Goal: Download file/media

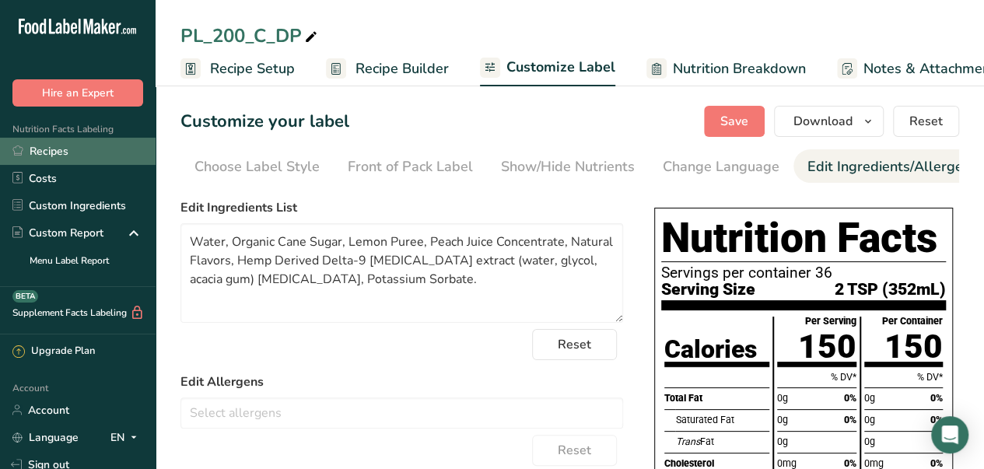
click at [70, 155] on link "Recipes" at bounding box center [78, 151] width 156 height 27
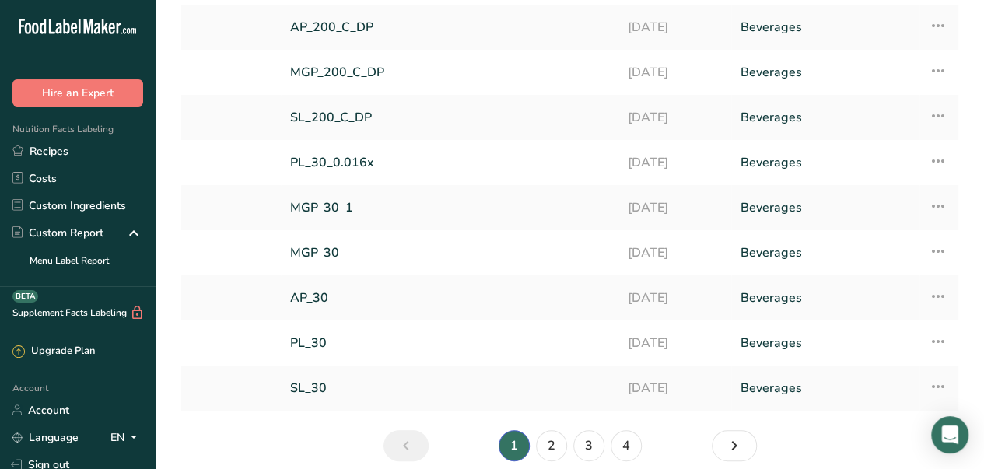
scroll to position [149, 0]
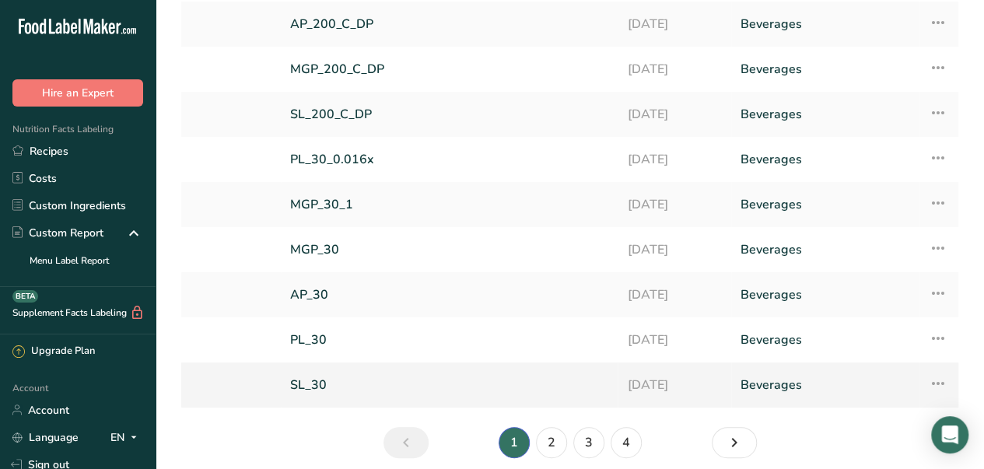
click at [935, 387] on icon at bounding box center [938, 384] width 19 height 28
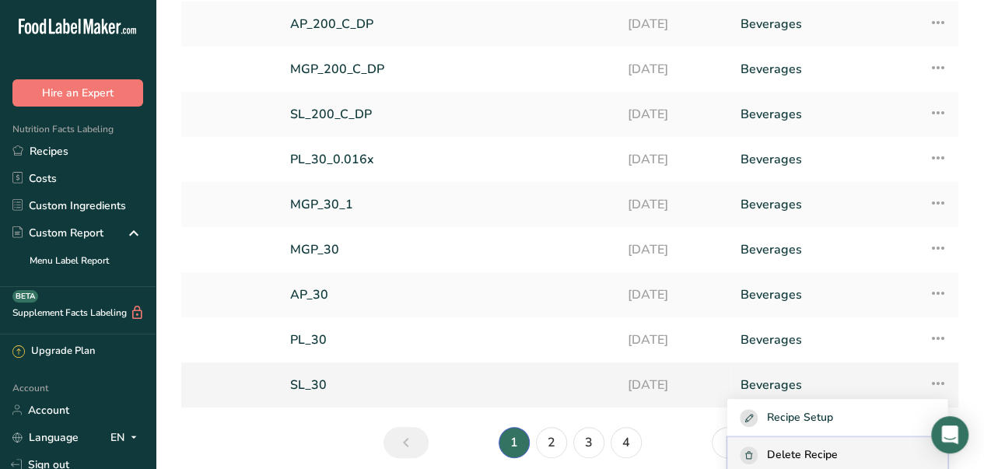
click at [857, 453] on div "Delete Recipe" at bounding box center [837, 456] width 195 height 18
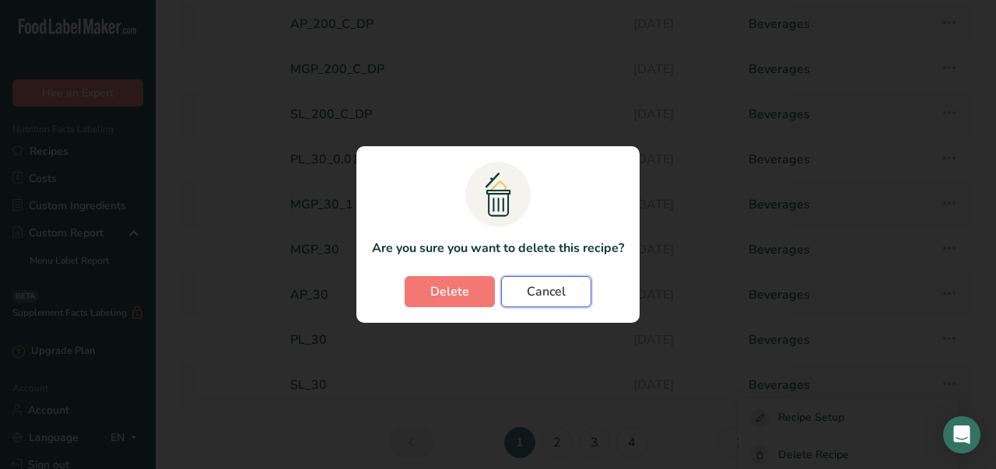
click at [533, 286] on span "Cancel" at bounding box center [546, 291] width 39 height 19
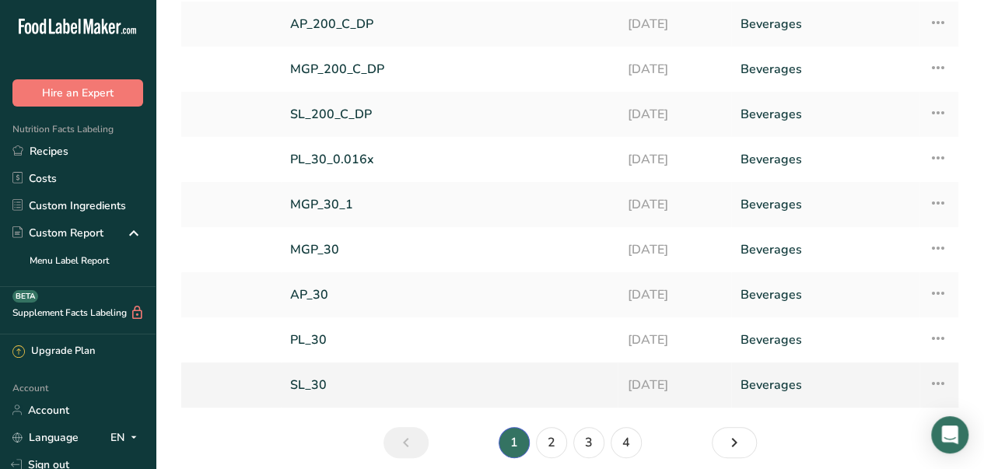
click at [943, 377] on icon at bounding box center [938, 384] width 19 height 28
click at [920, 324] on td "Recipe Setup Delete Recipe Duplicate Recipe Scale Recipe Save as Sub-Recipe .a-…" at bounding box center [939, 339] width 39 height 45
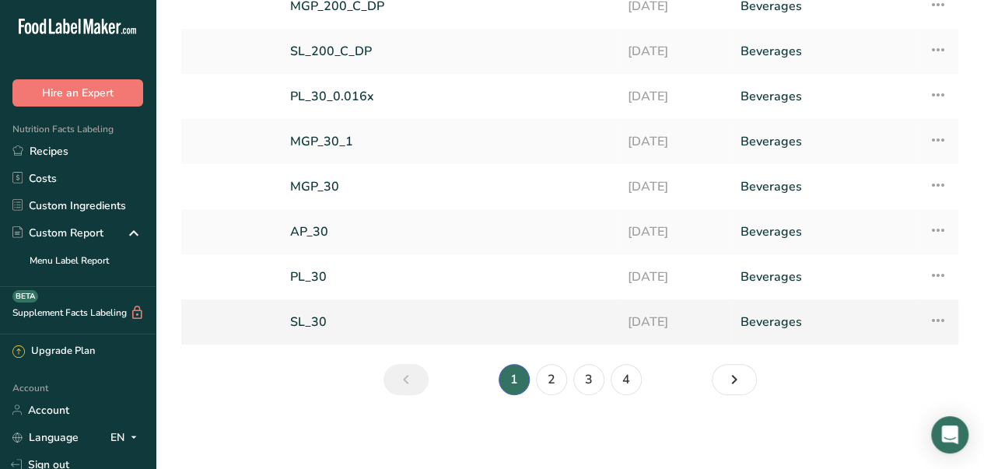
click at [945, 317] on icon at bounding box center [938, 321] width 19 height 28
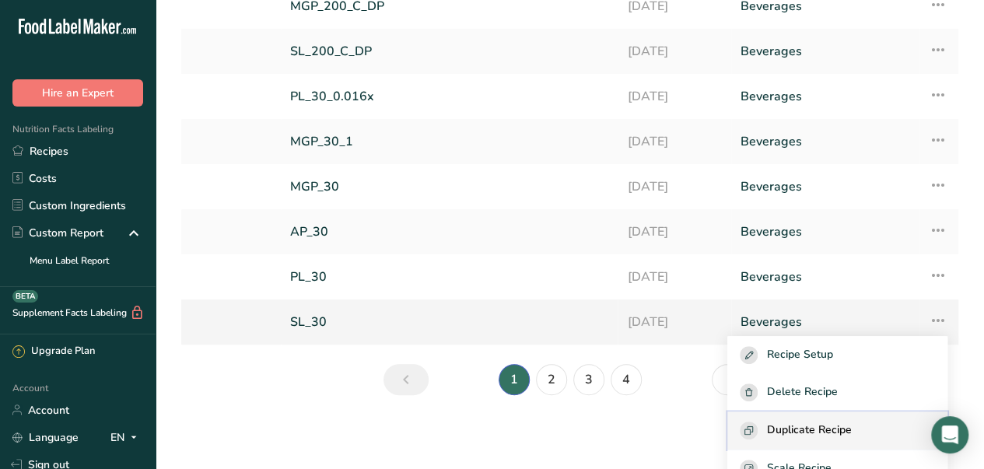
click at [839, 436] on span "Duplicate Recipe" at bounding box center [809, 431] width 85 height 18
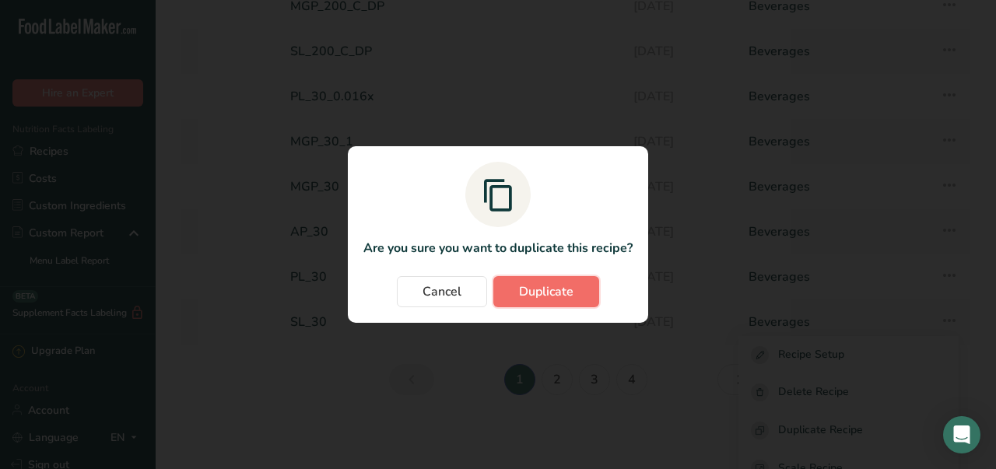
click at [573, 292] on span "Duplicate" at bounding box center [546, 291] width 54 height 19
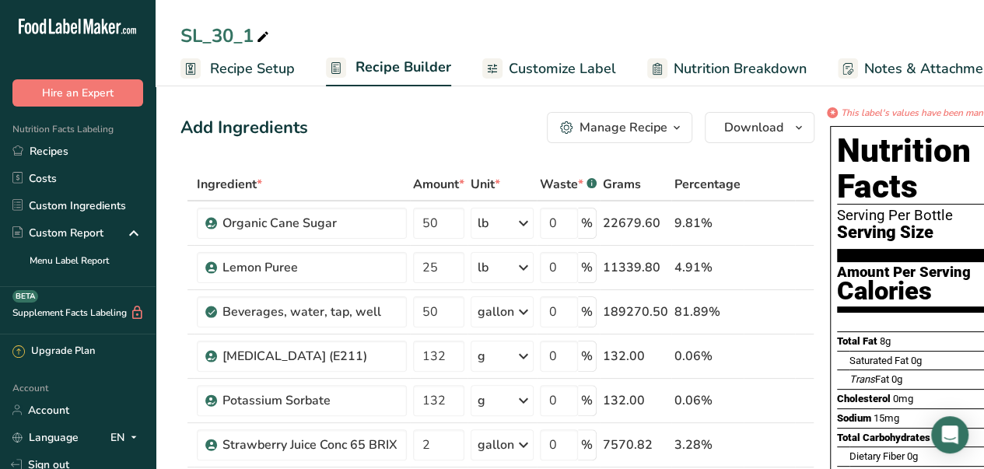
click at [265, 32] on icon at bounding box center [263, 37] width 14 height 22
type input "SL_30_DP"
click at [310, 117] on div "Add Ingredients Manage Recipe Delete Recipe Duplicate Recipe Scale Recipe Save …" at bounding box center [497, 127] width 634 height 31
click at [249, 72] on span "Recipe Setup" at bounding box center [252, 68] width 85 height 21
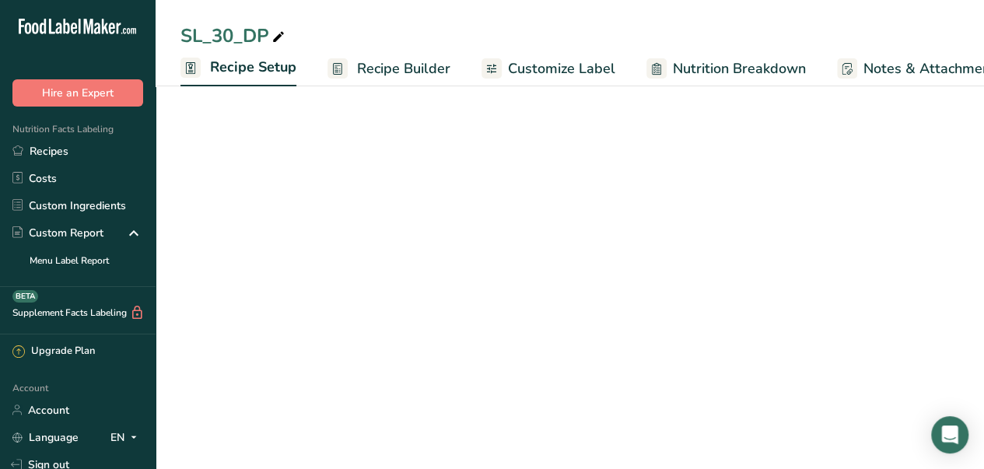
scroll to position [0, 5]
select select "22"
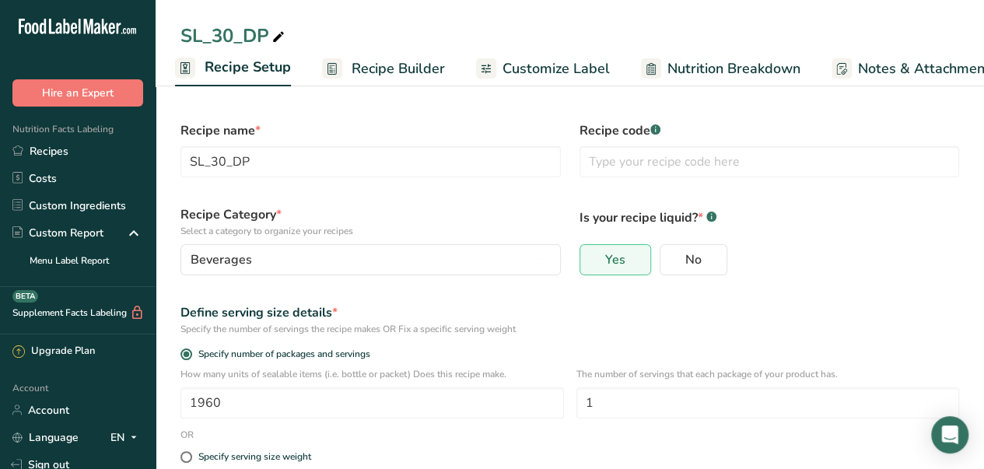
click at [593, 70] on span "Customize Label" at bounding box center [556, 68] width 107 height 21
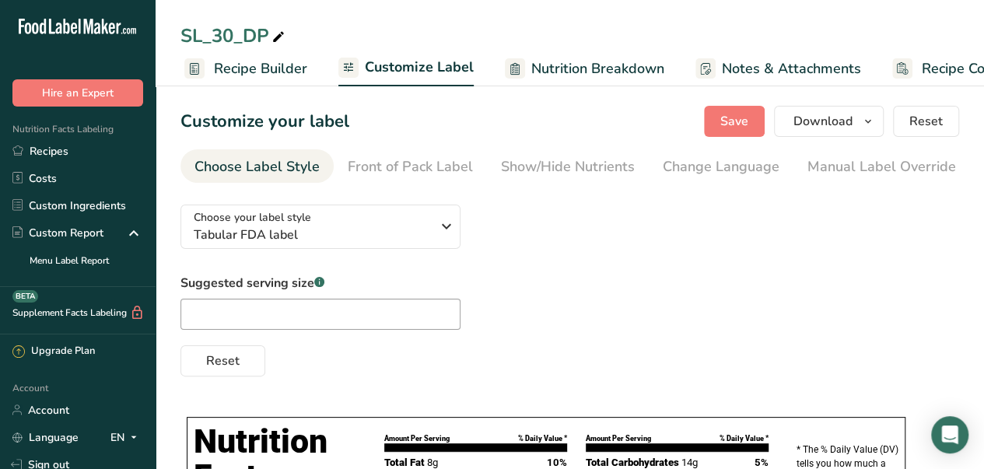
scroll to position [0, 199]
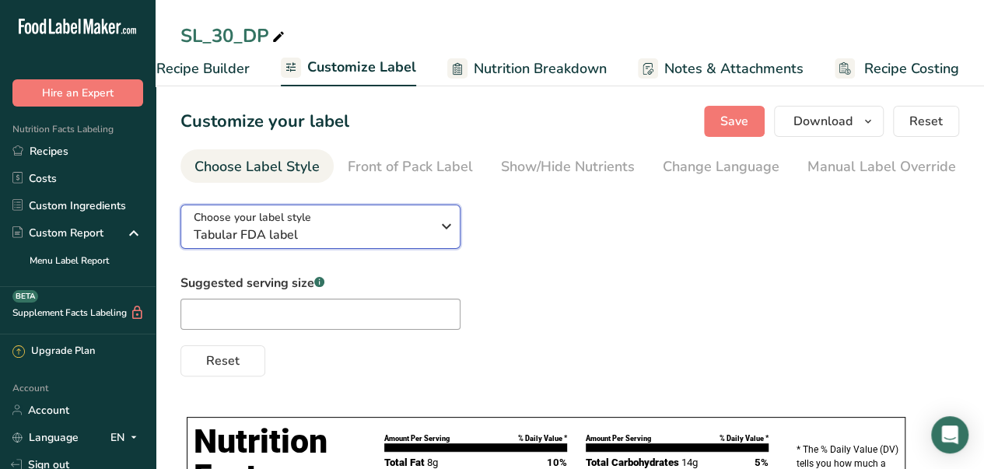
click at [445, 240] on icon "button" at bounding box center [446, 226] width 19 height 28
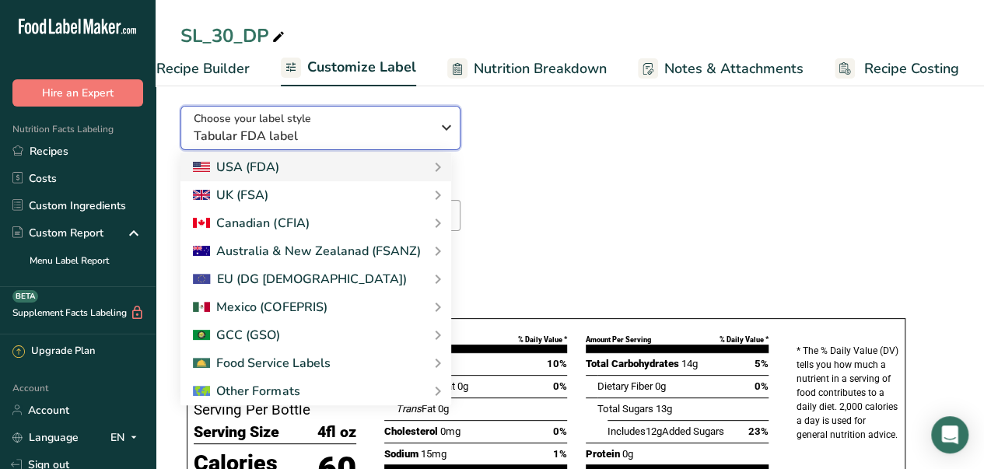
scroll to position [104, 0]
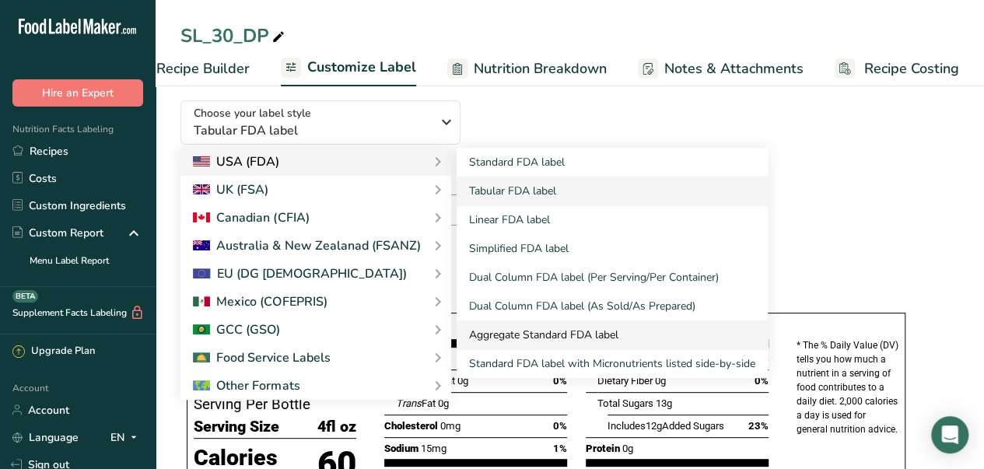
click at [555, 332] on link "Aggregate Standard FDA label" at bounding box center [612, 335] width 311 height 29
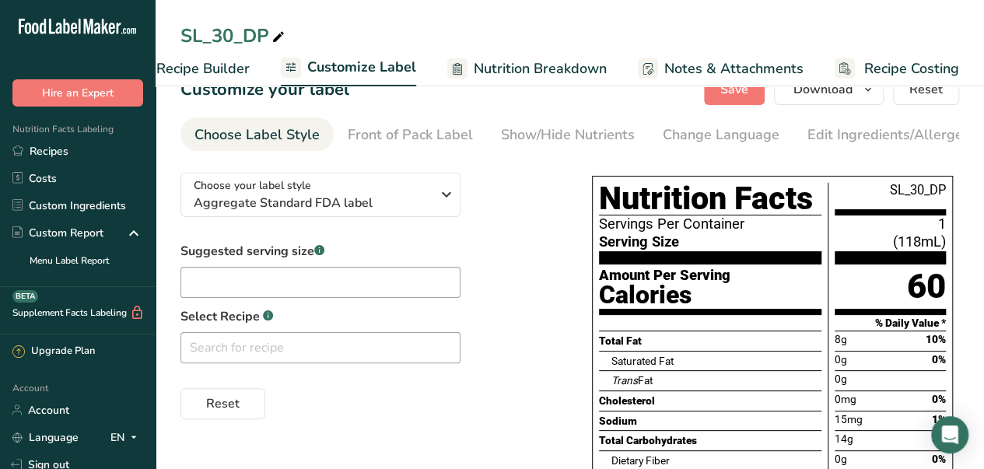
scroll to position [0, 0]
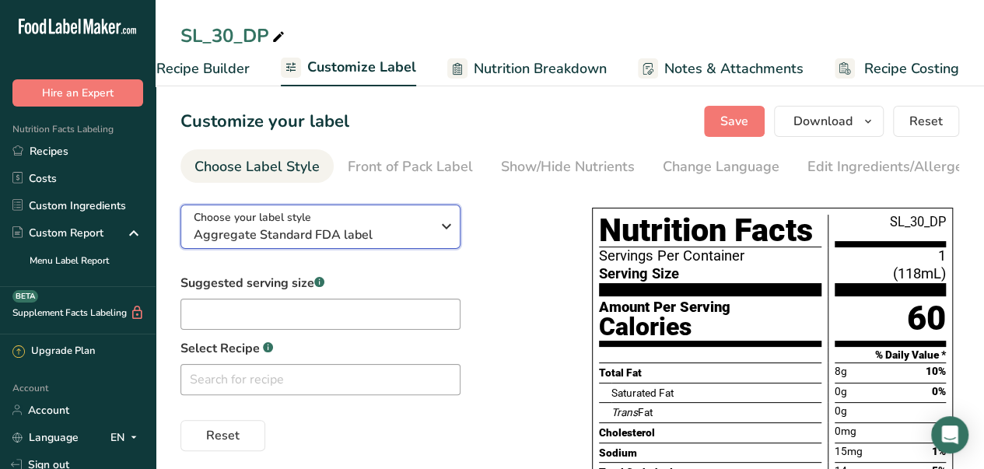
click at [398, 234] on span "Aggregate Standard FDA label" at bounding box center [312, 235] width 237 height 19
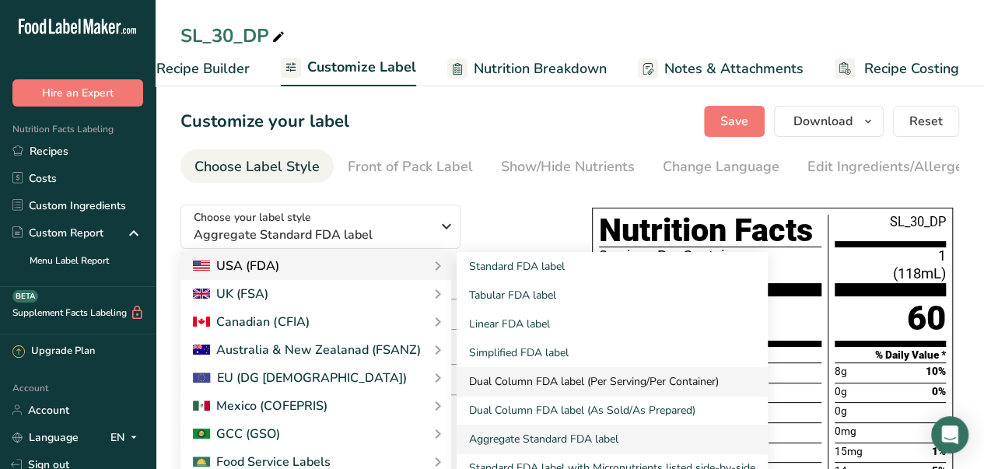
click at [565, 385] on link "Dual Column FDA label (Per Serving/Per Container)" at bounding box center [612, 381] width 311 height 29
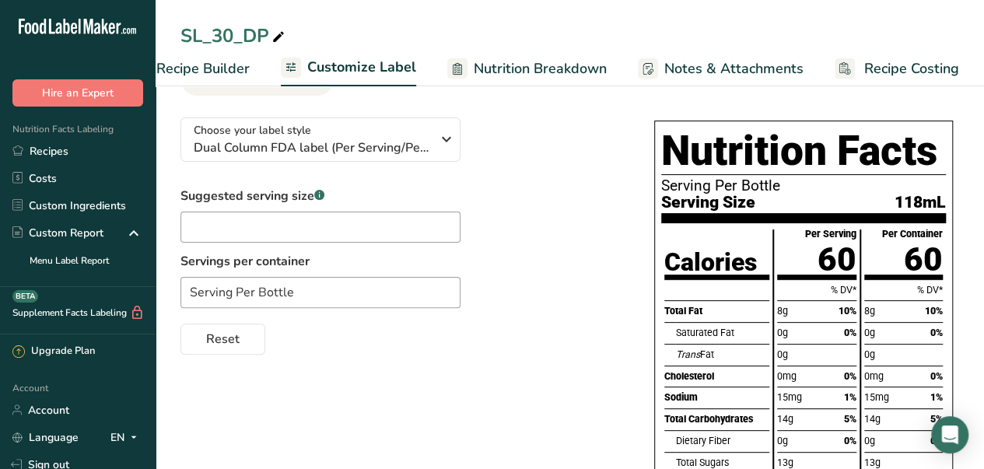
scroll to position [41, 0]
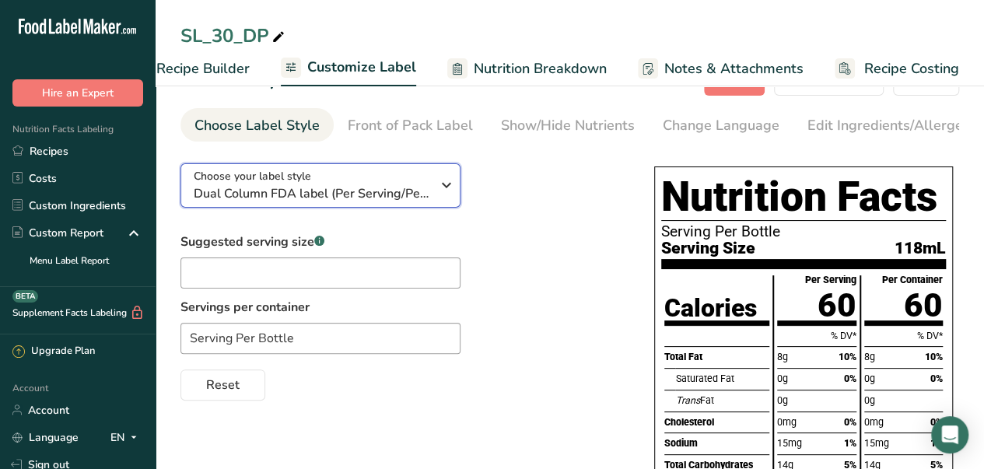
click at [387, 197] on span "Dual Column FDA label (Per Serving/Per Container)" at bounding box center [312, 193] width 237 height 19
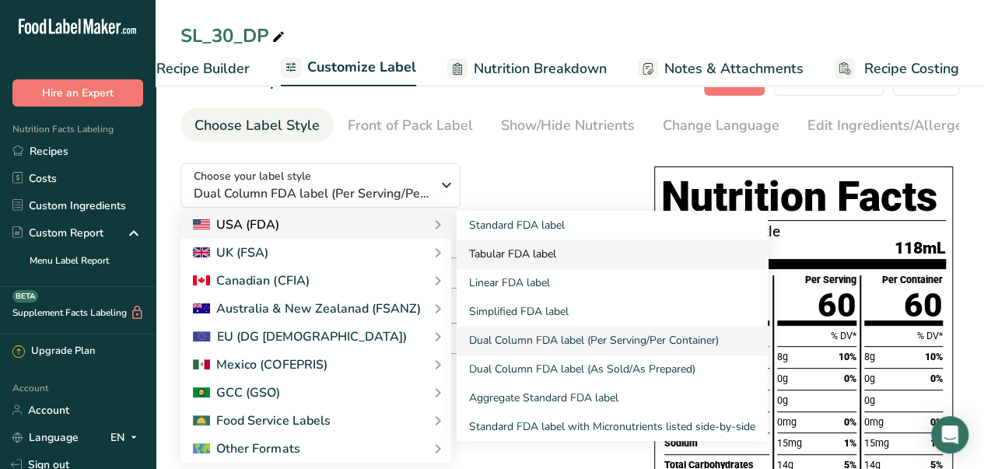
click at [478, 247] on link "Tabular FDA label" at bounding box center [612, 254] width 311 height 29
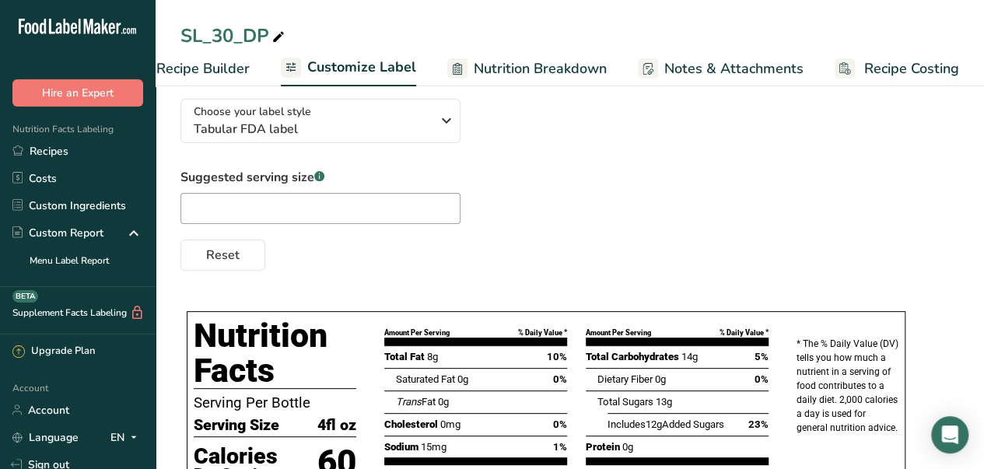
scroll to position [129, 0]
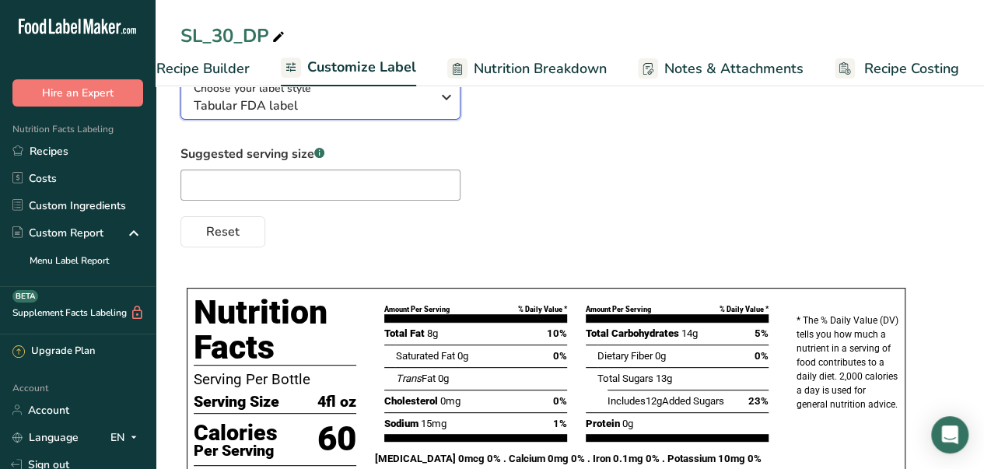
click at [440, 101] on icon "button" at bounding box center [446, 97] width 19 height 28
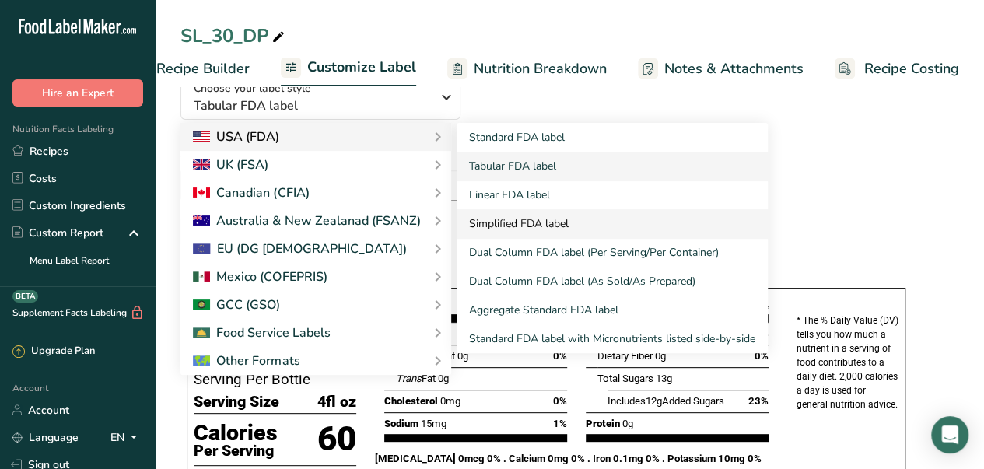
click at [566, 222] on link "Simplified FDA label" at bounding box center [612, 223] width 311 height 29
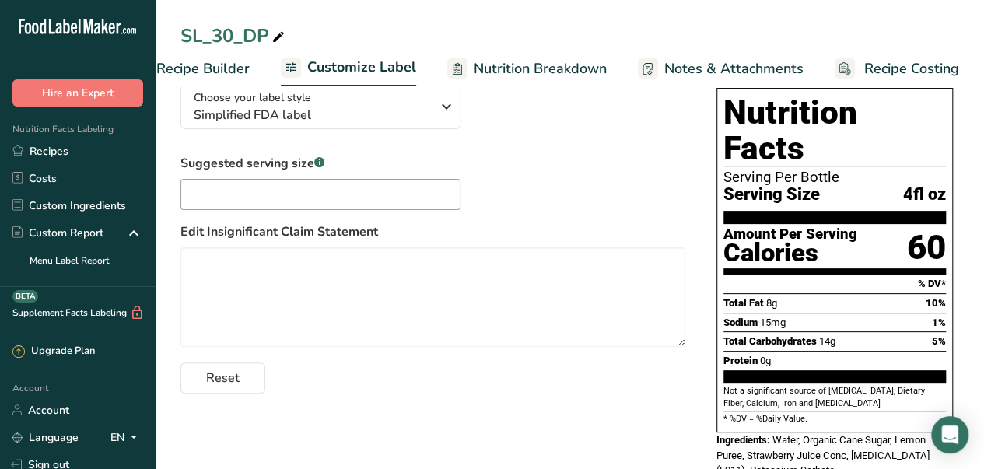
scroll to position [132, 0]
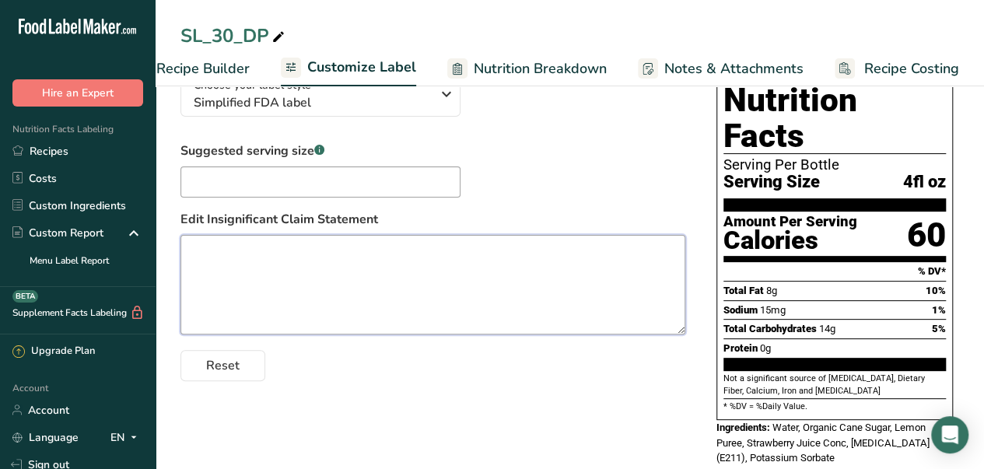
drag, startPoint x: 988, startPoint y: 189, endPoint x: 308, endPoint y: 298, distance: 688.6
click at [308, 298] on textarea at bounding box center [432, 285] width 505 height 100
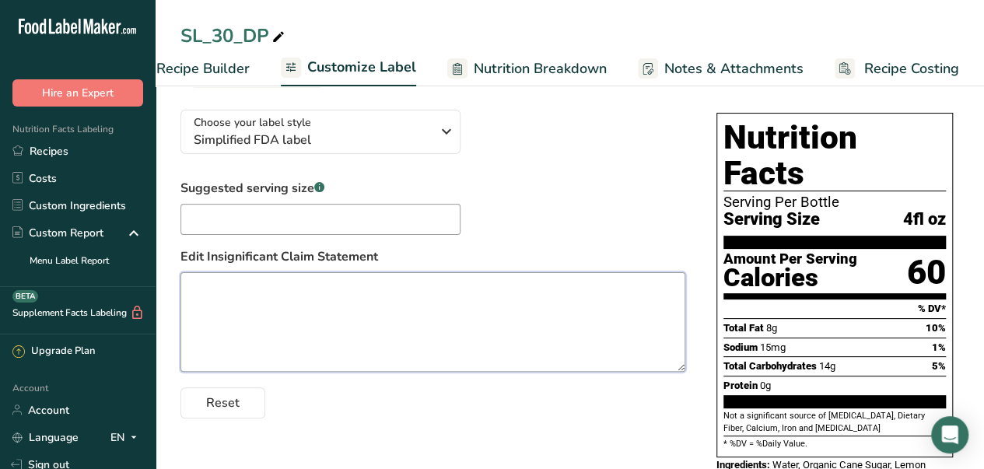
scroll to position [93, 0]
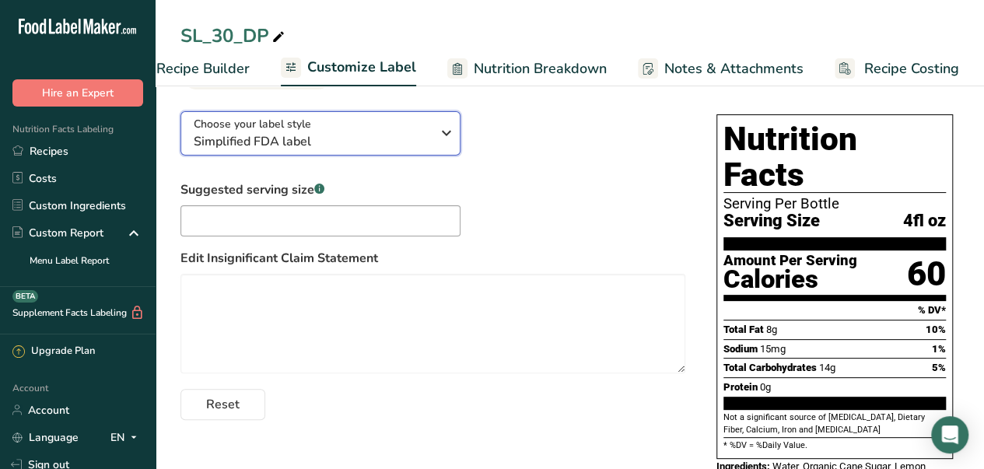
click at [438, 135] on icon "button" at bounding box center [446, 133] width 19 height 28
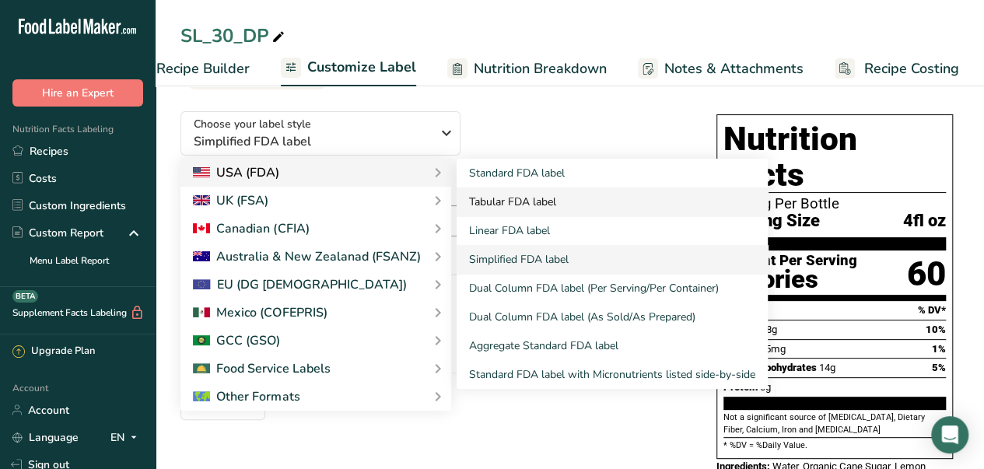
click at [512, 208] on link "Tabular FDA label" at bounding box center [612, 201] width 311 height 29
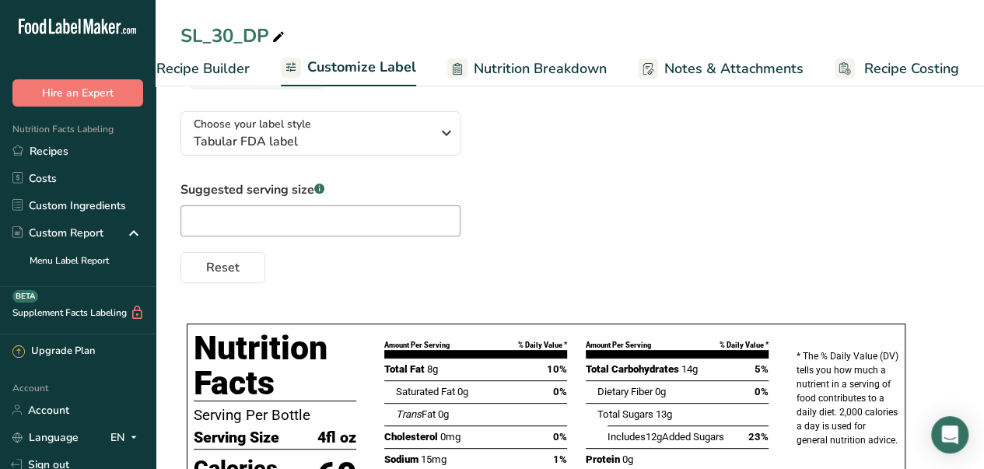
scroll to position [206, 0]
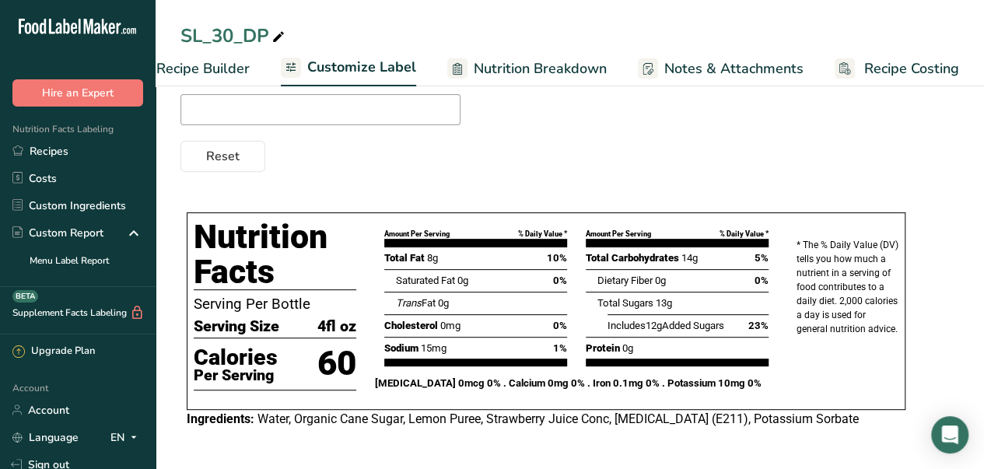
click at [635, 177] on div "Choose your label style Tabular FDA label USA (FDA) Standard FDA label Tabular …" at bounding box center [569, 216] width 779 height 457
click at [70, 154] on link "Recipes" at bounding box center [78, 151] width 156 height 27
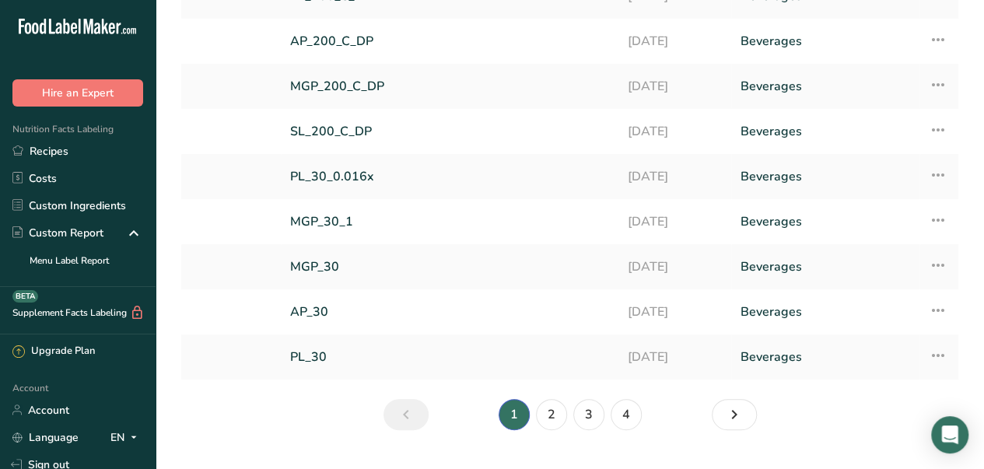
scroll to position [212, 0]
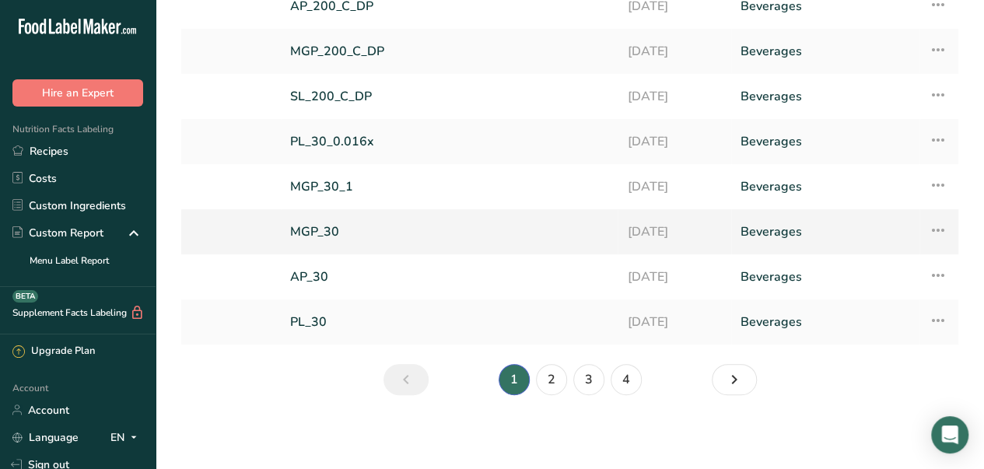
click at [321, 233] on link "MGP_30" at bounding box center [449, 232] width 318 height 33
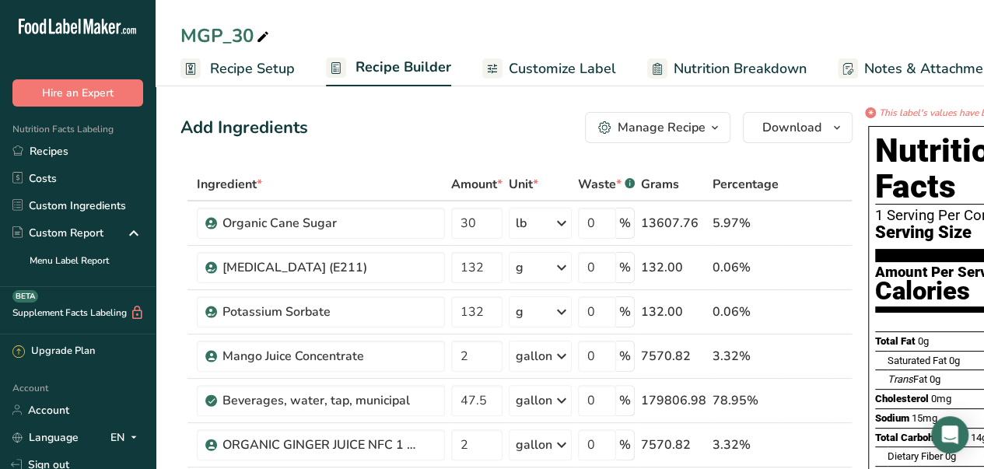
click at [549, 73] on span "Customize Label" at bounding box center [562, 68] width 107 height 21
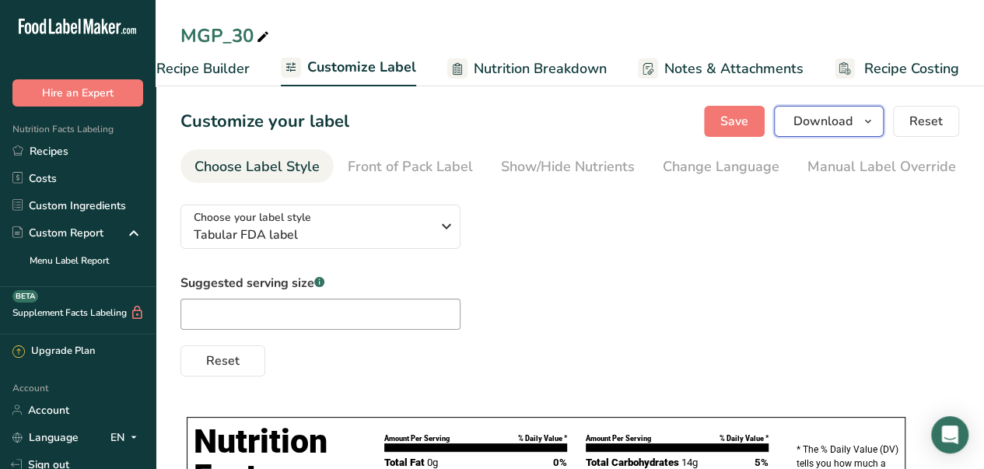
click at [864, 124] on icon "button" at bounding box center [868, 121] width 12 height 19
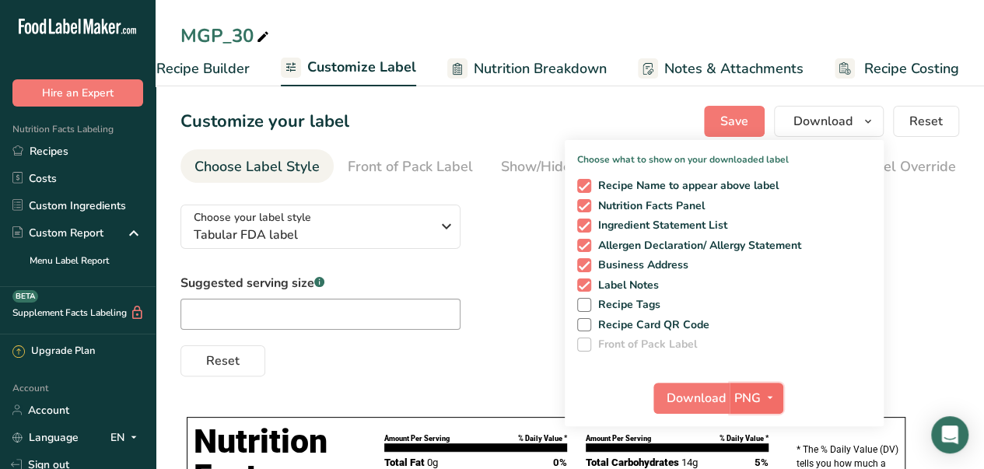
click at [775, 399] on icon "button" at bounding box center [770, 397] width 12 height 19
click at [767, 401] on icon "button" at bounding box center [770, 397] width 12 height 19
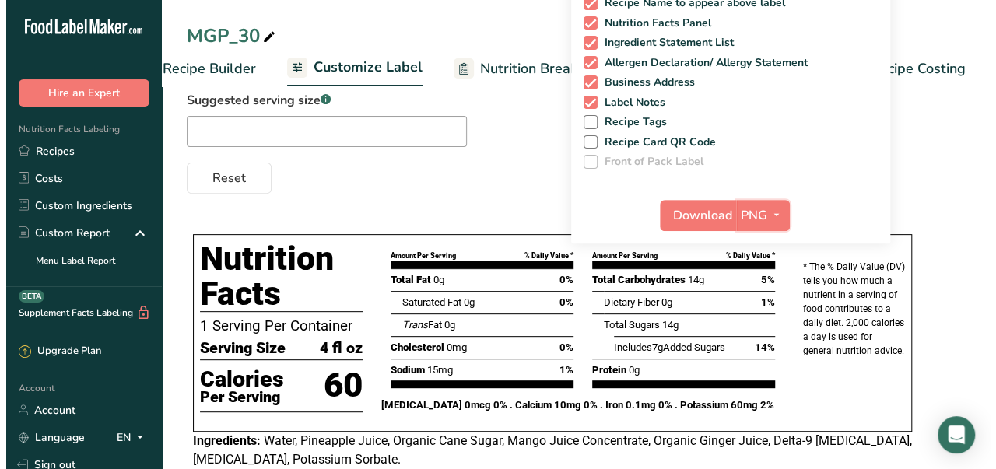
scroll to position [193, 0]
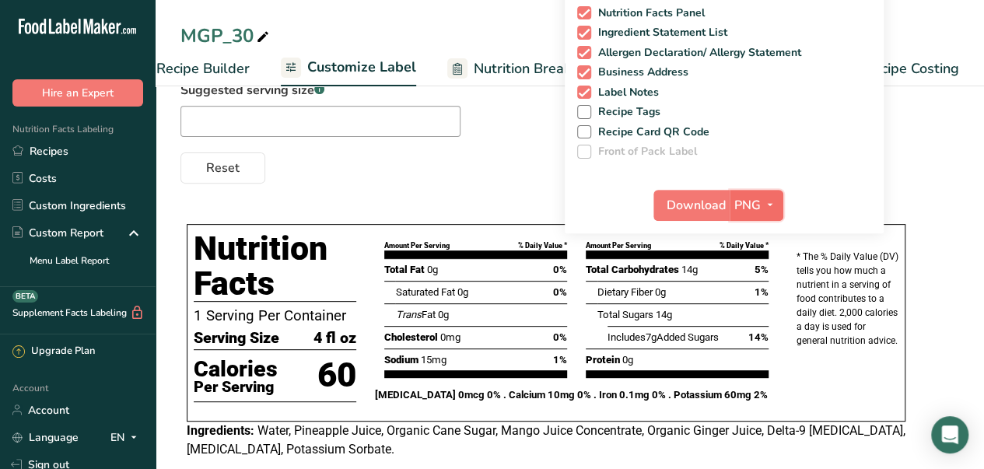
click at [770, 205] on icon "button" at bounding box center [770, 204] width 12 height 19
click at [762, 314] on link "PDF" at bounding box center [759, 314] width 50 height 26
click at [696, 200] on span "Download" at bounding box center [697, 205] width 59 height 19
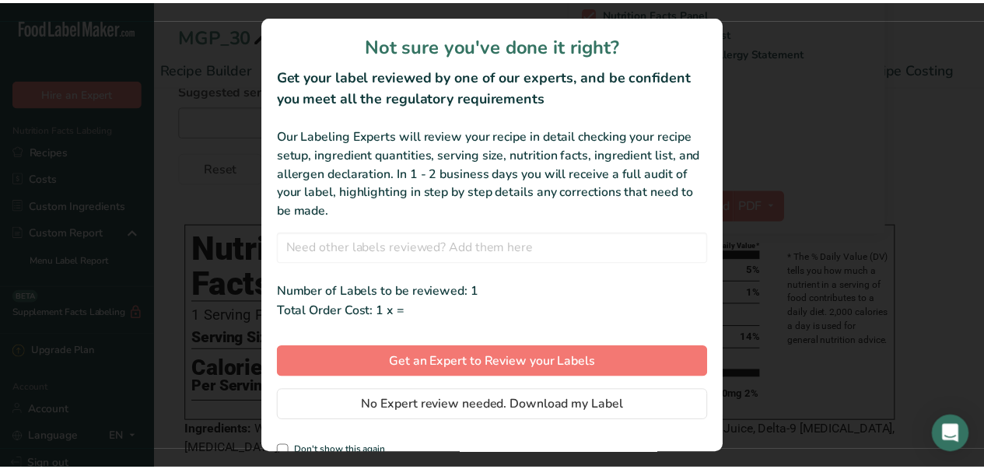
scroll to position [0, 187]
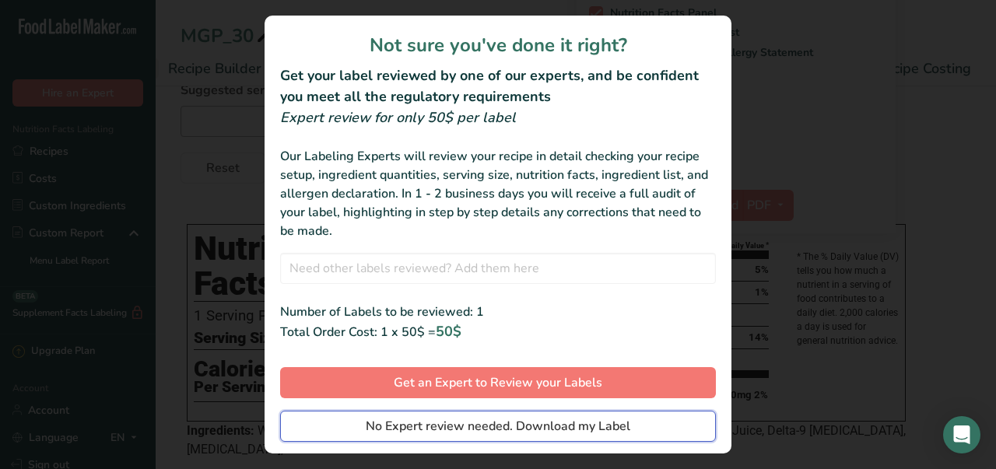
click at [593, 422] on span "No Expert review needed. Download my Label" at bounding box center [498, 426] width 265 height 19
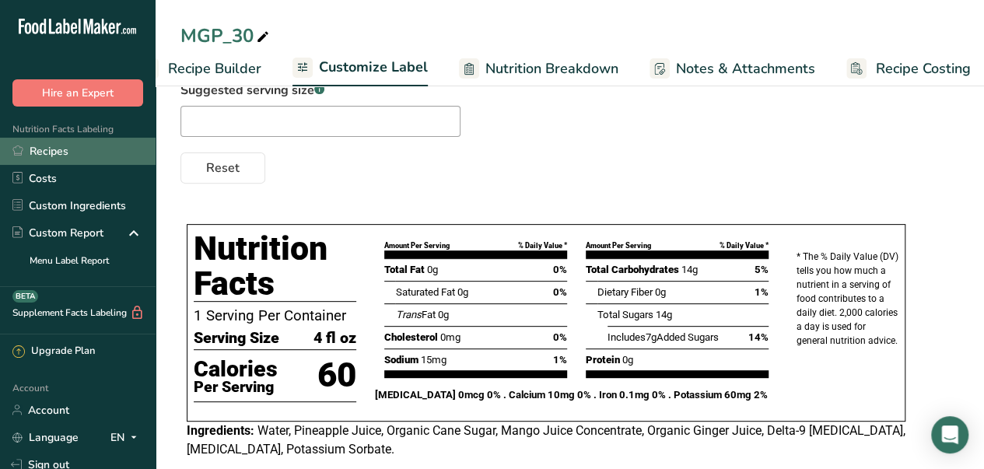
click at [106, 153] on link "Recipes" at bounding box center [78, 151] width 156 height 27
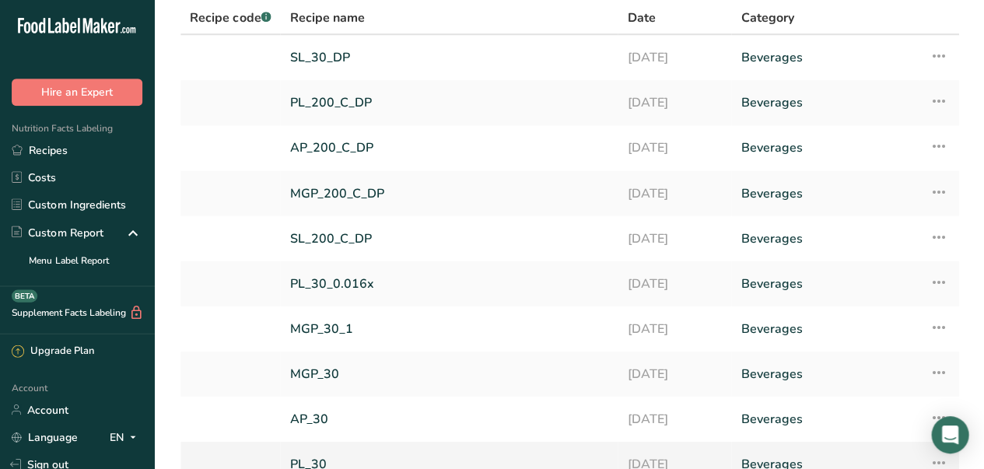
scroll to position [70, 0]
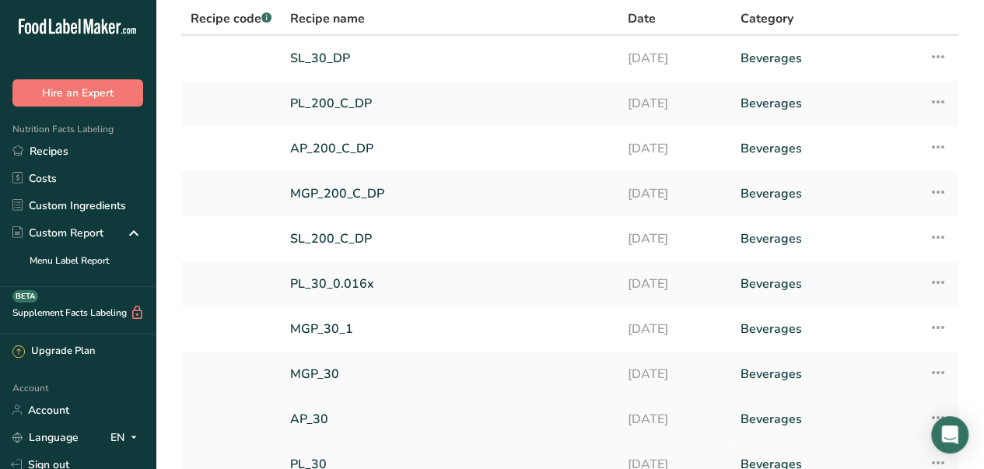
click at [315, 420] on link "AP_30" at bounding box center [449, 419] width 318 height 33
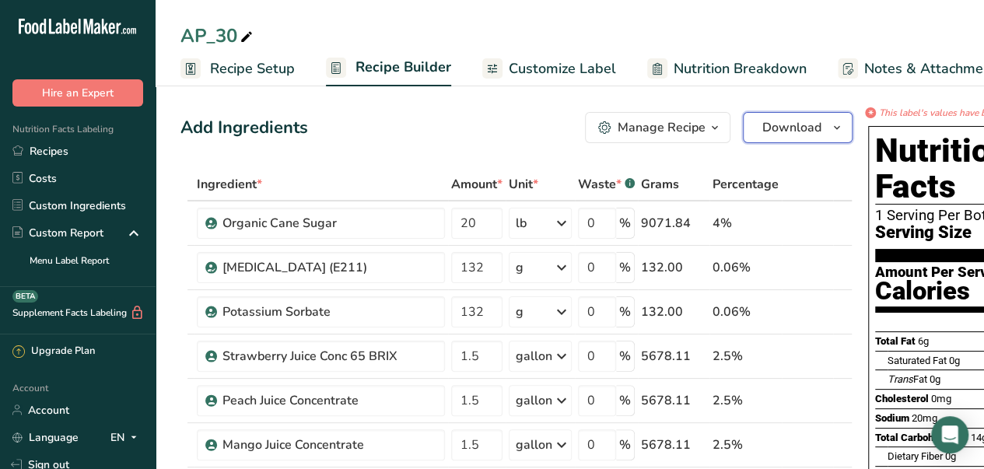
click at [822, 133] on button "Download" at bounding box center [798, 127] width 110 height 31
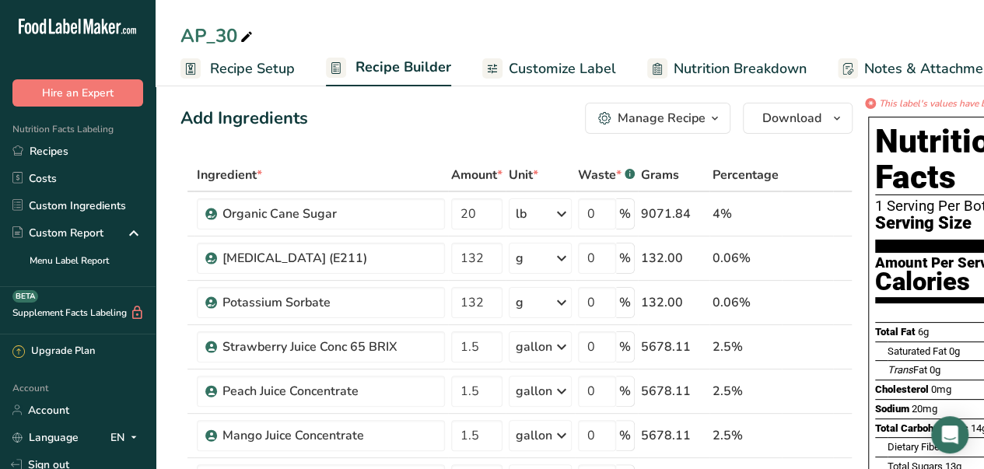
scroll to position [6, 0]
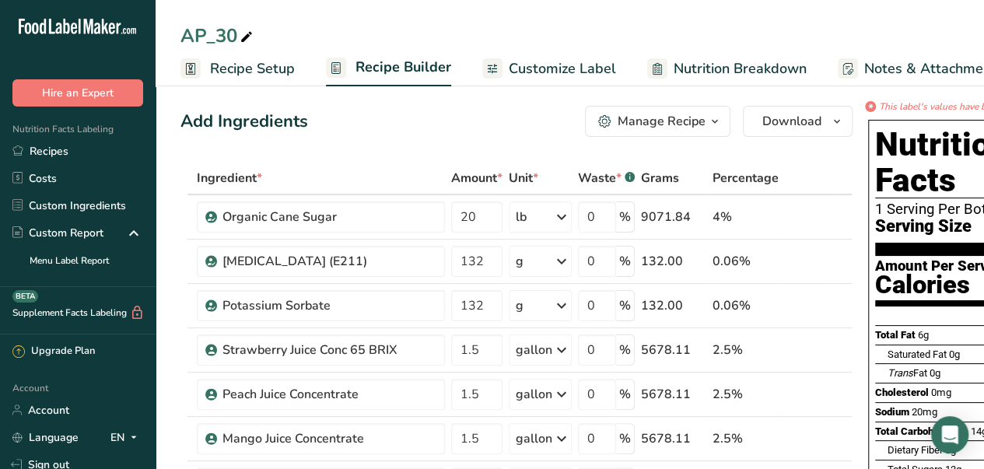
click at [552, 62] on span "Customize Label" at bounding box center [562, 68] width 107 height 21
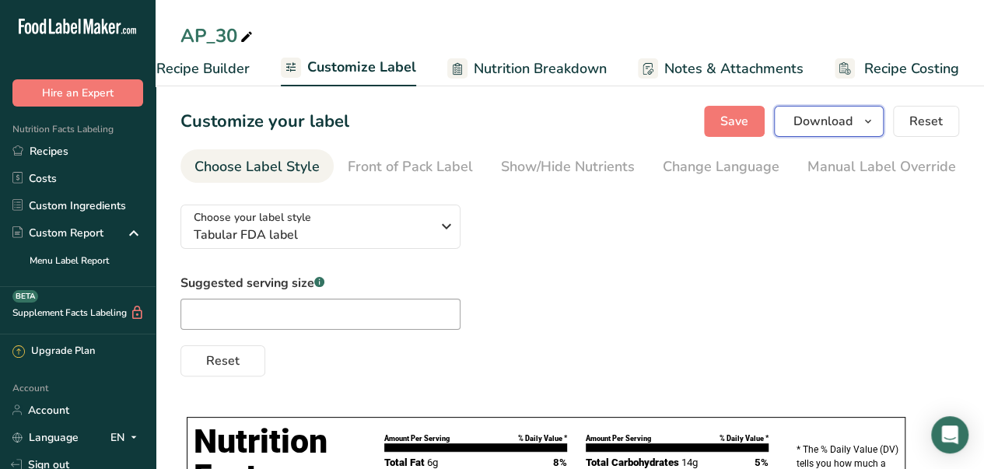
click at [822, 124] on span "Download" at bounding box center [823, 121] width 59 height 19
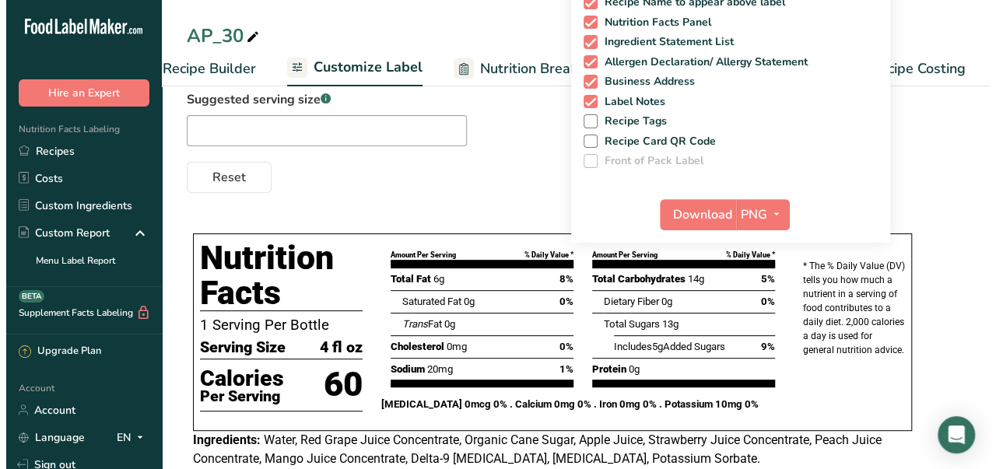
scroll to position [187, 0]
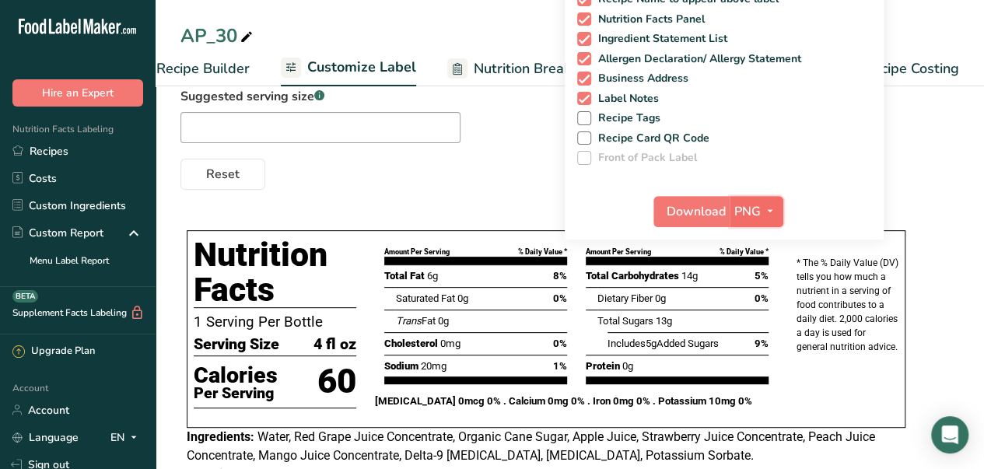
click at [772, 213] on icon "button" at bounding box center [770, 211] width 12 height 19
click at [765, 314] on link "PDF" at bounding box center [759, 320] width 50 height 26
click at [697, 213] on span "Download" at bounding box center [697, 211] width 59 height 19
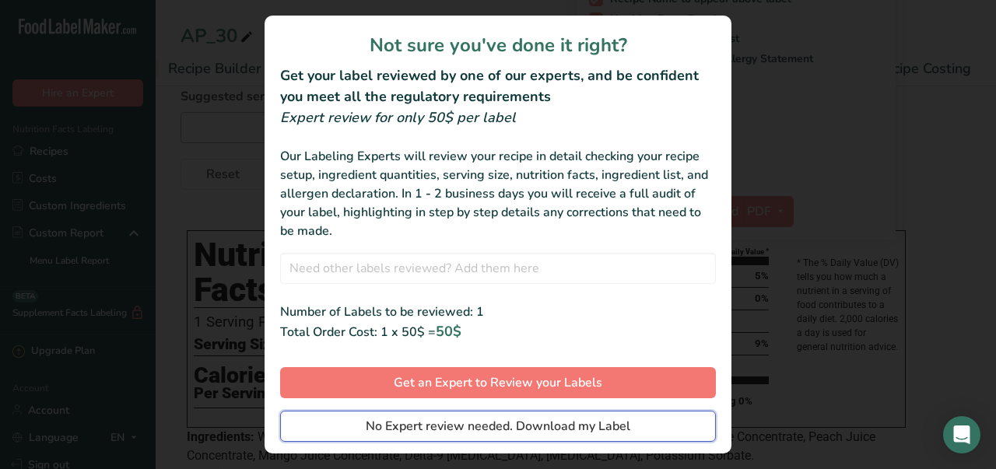
click at [439, 425] on span "No Expert review needed. Download my Label" at bounding box center [498, 426] width 265 height 19
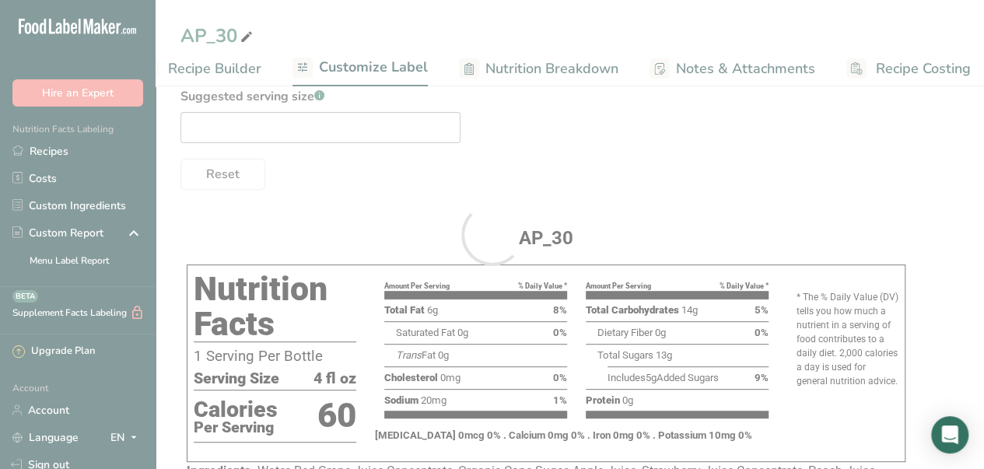
scroll to position [0, 0]
